Goal: Find specific page/section: Find specific page/section

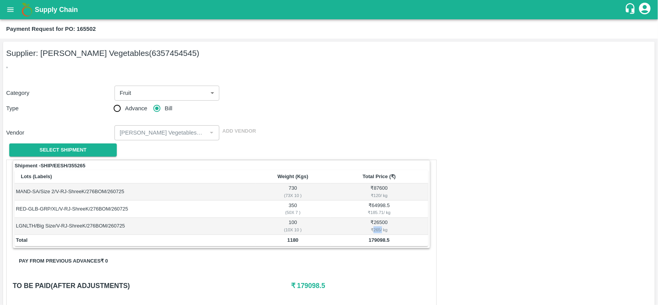
scroll to position [80, 0]
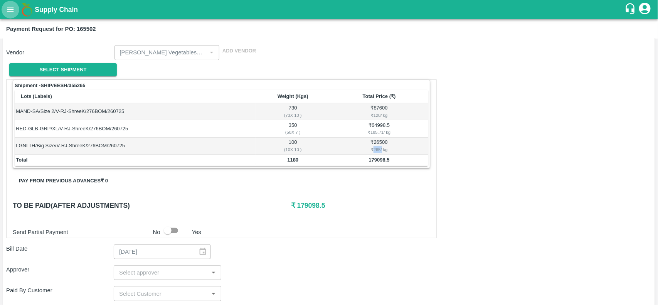
drag, startPoint x: 0, startPoint y: 0, endPoint x: 11, endPoint y: 10, distance: 15.0
click at [11, 10] on icon "open drawer" at bounding box center [10, 9] width 8 height 8
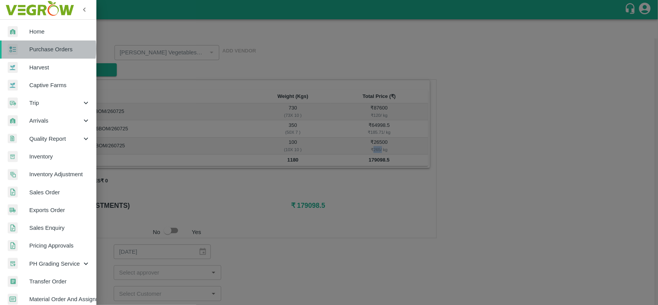
click at [39, 49] on span "Purchase Orders" at bounding box center [59, 49] width 61 height 8
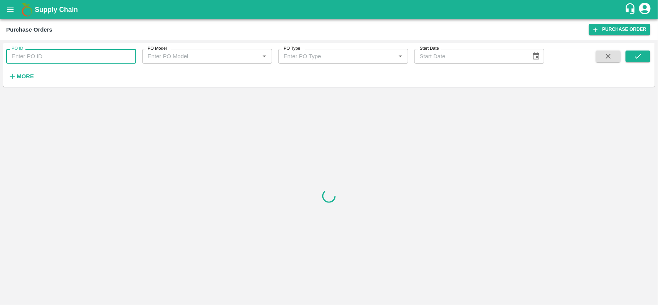
click at [87, 59] on input "PO ID" at bounding box center [71, 56] width 130 height 15
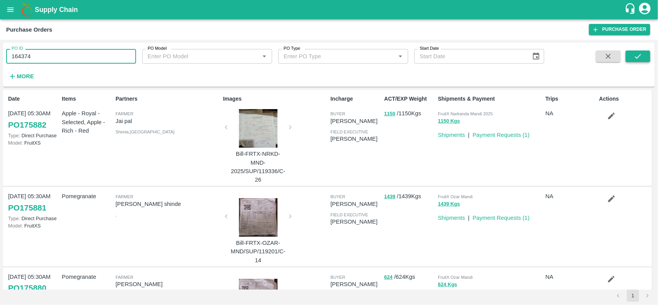
type input "164374"
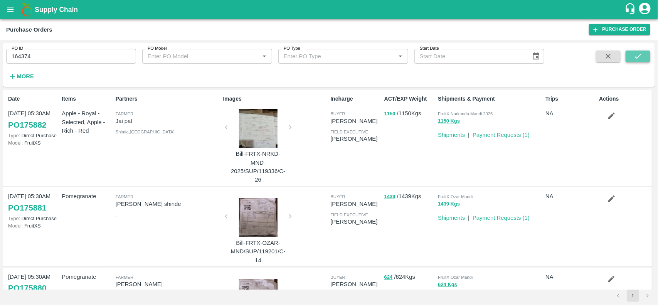
click at [642, 56] on icon "submit" at bounding box center [638, 56] width 8 height 8
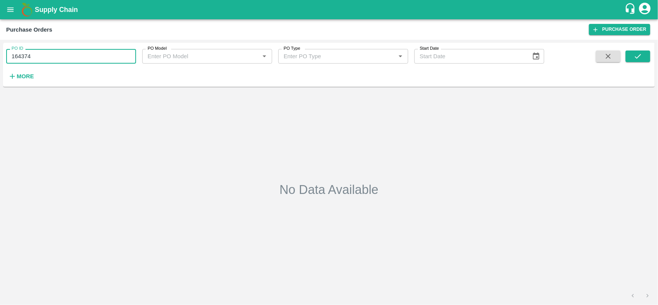
click at [75, 57] on input "164374" at bounding box center [71, 56] width 130 height 15
